Goal: Task Accomplishment & Management: Manage account settings

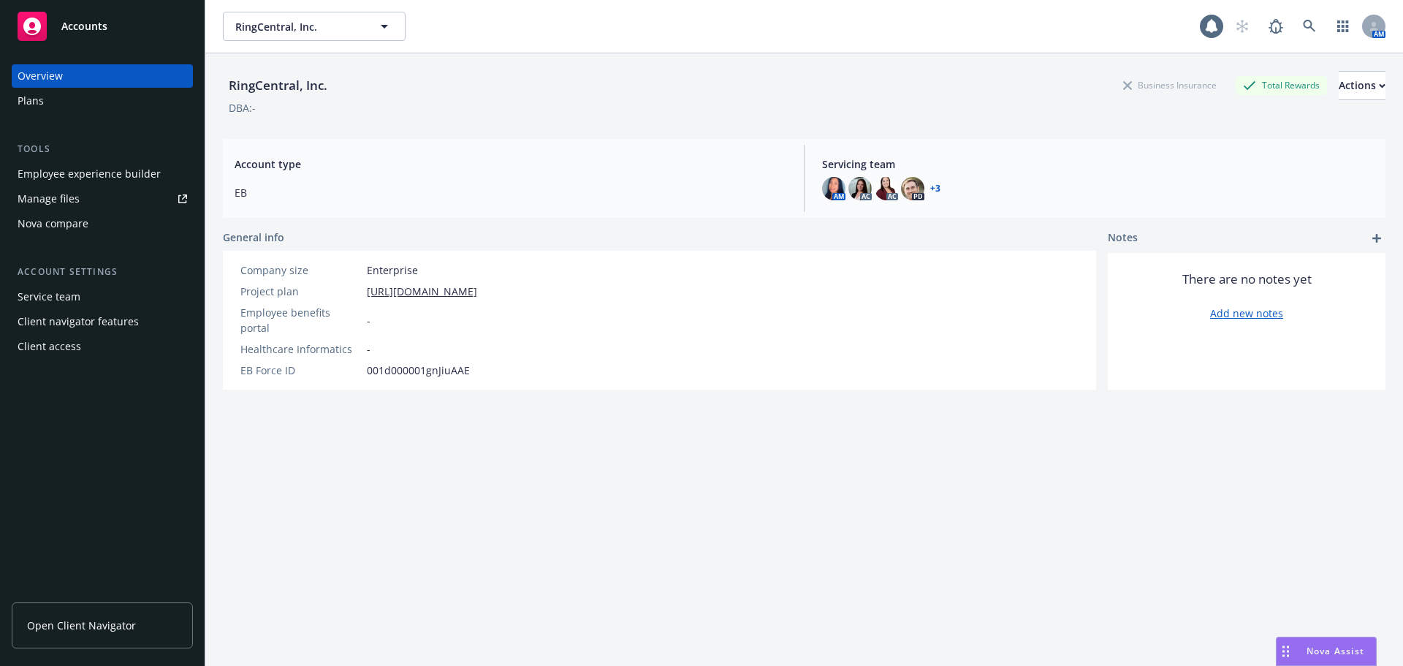
click at [66, 202] on div "Manage files" at bounding box center [49, 198] width 62 height 23
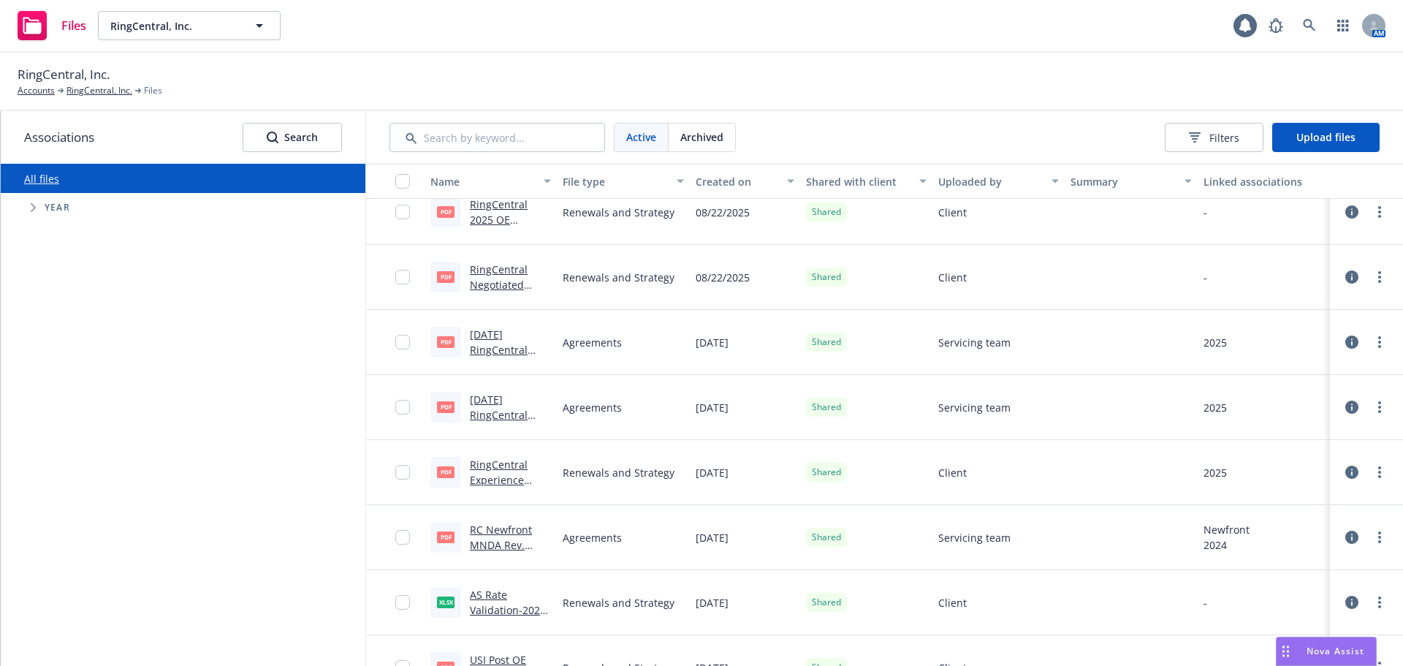
scroll to position [877, 0]
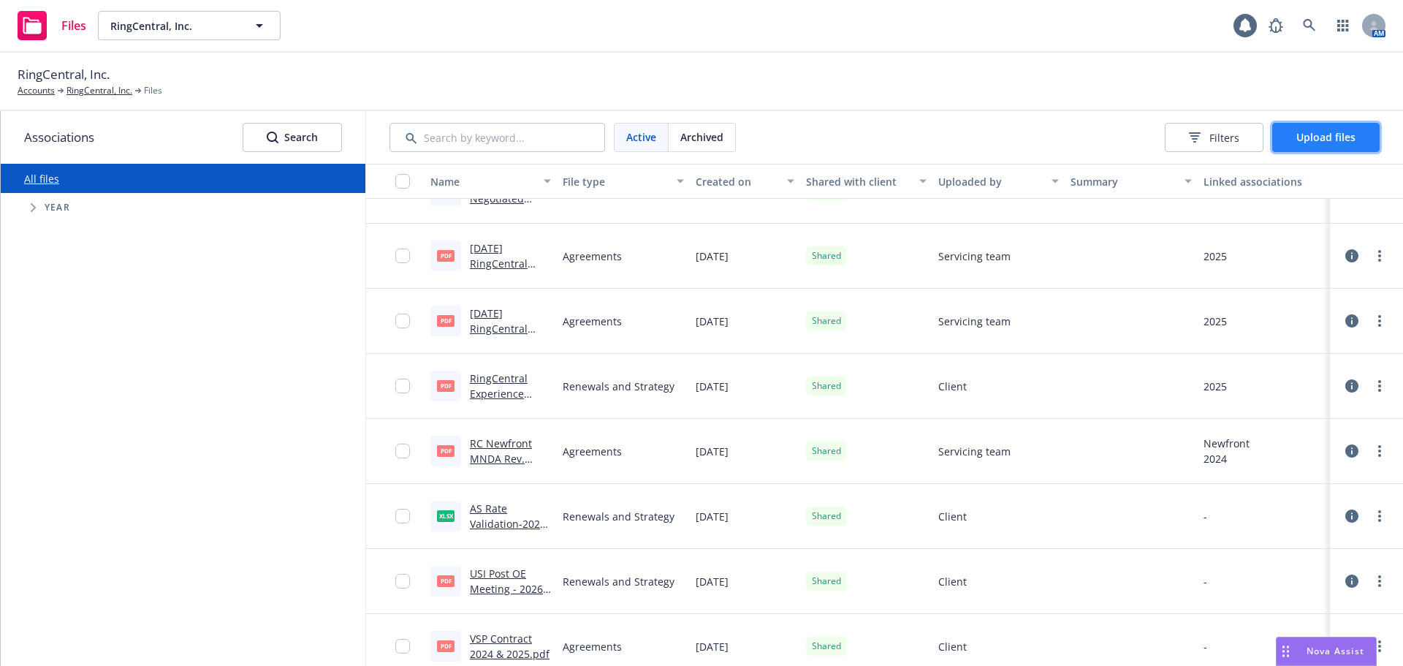
click at [1308, 136] on span "Upload files" at bounding box center [1325, 137] width 59 height 14
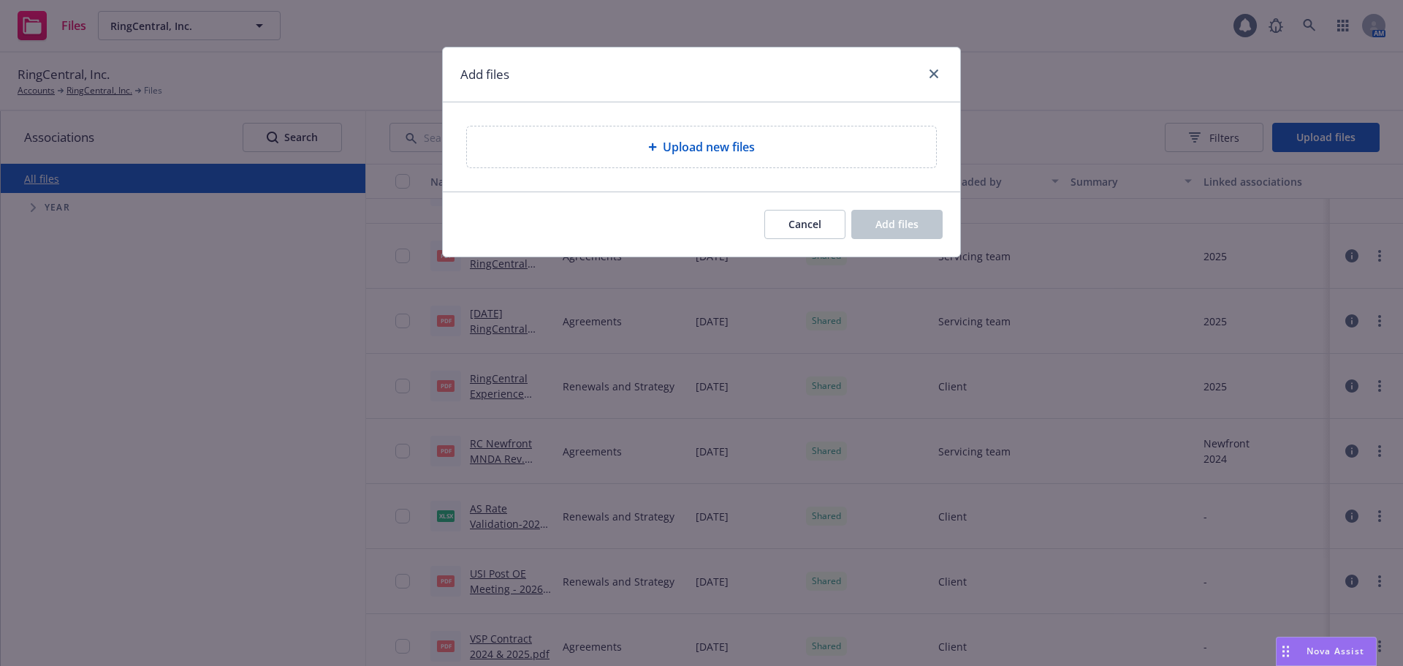
click at [725, 145] on span "Upload new files" at bounding box center [709, 147] width 92 height 18
click at [931, 73] on icon "close" at bounding box center [933, 73] width 9 height 9
